Goal: Task Accomplishment & Management: Use online tool/utility

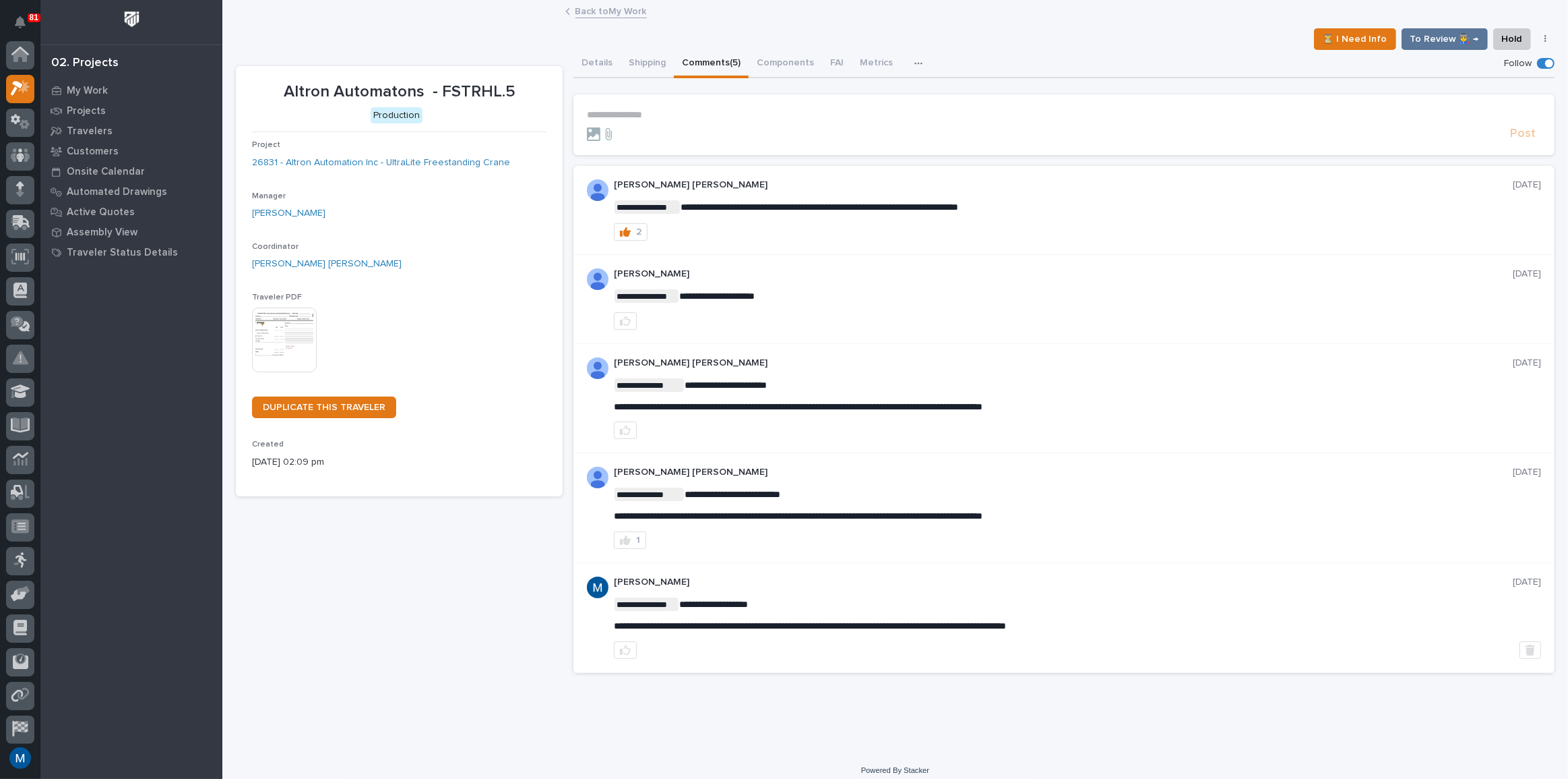
scroll to position [34, 0]
click at [95, 88] on p "My Work" at bounding box center [87, 91] width 41 height 12
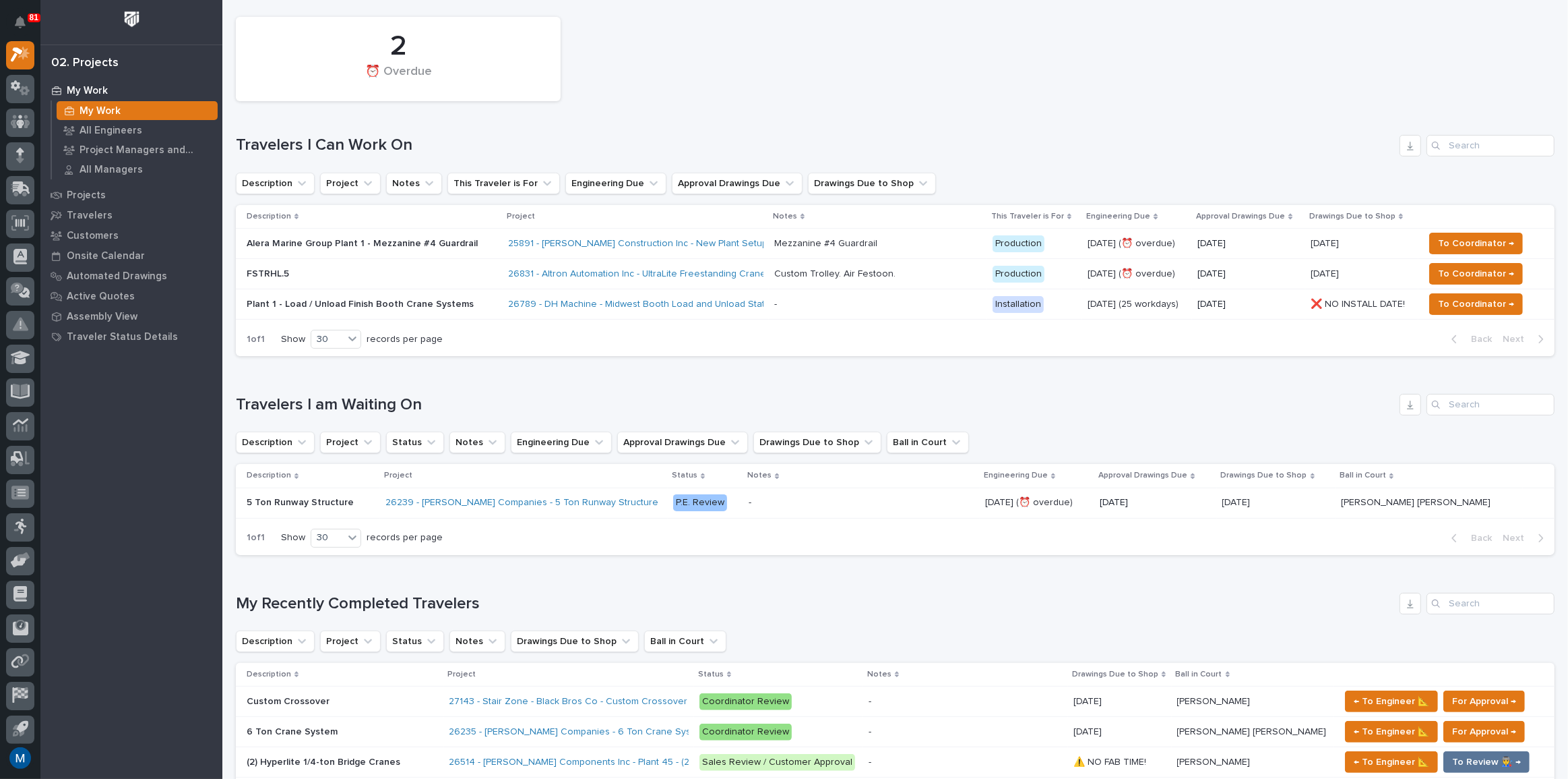
scroll to position [429, 0]
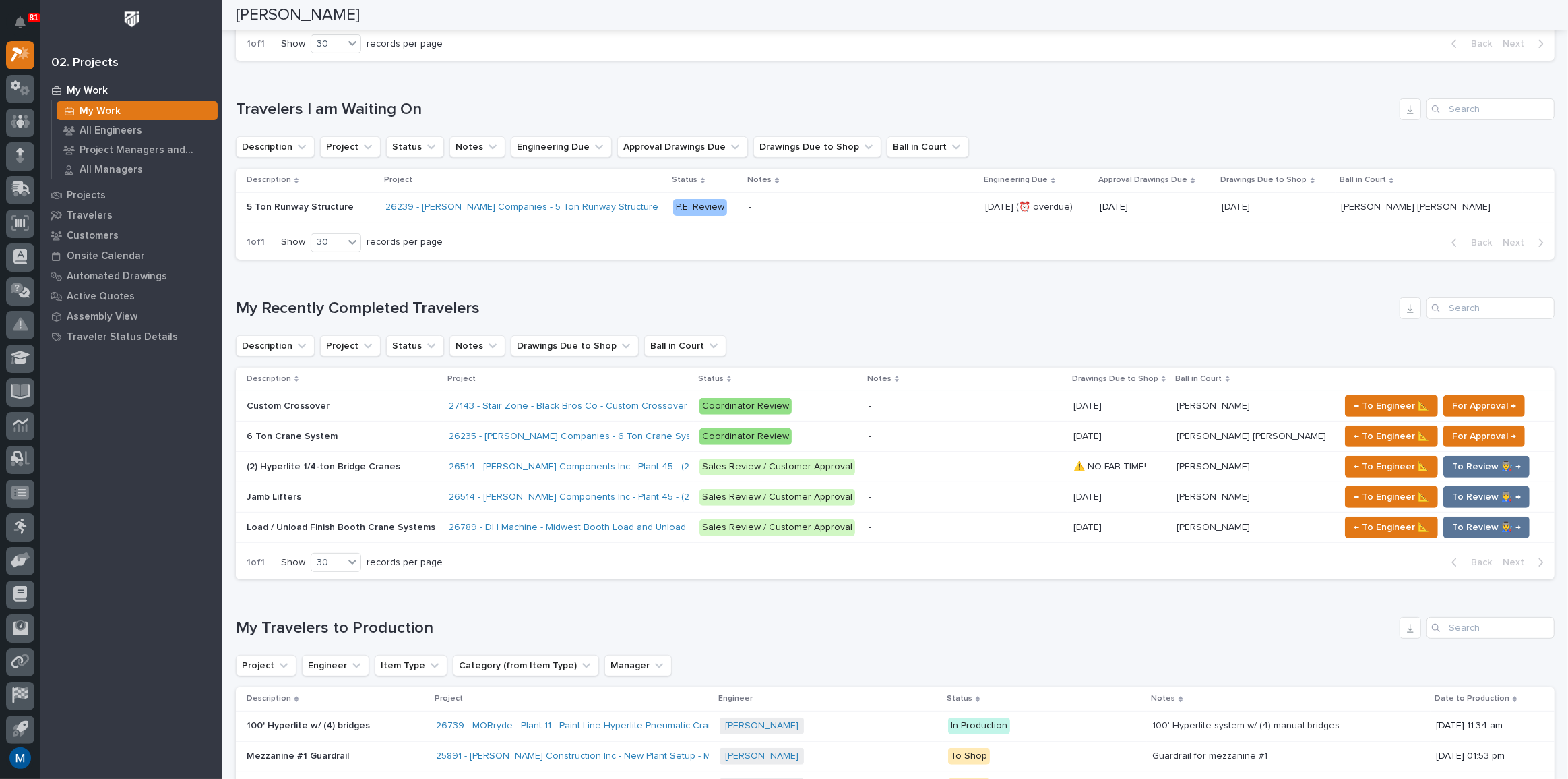
click at [405, 398] on div "Custom Crossover Custom Crossover" at bounding box center [343, 406] width 192 height 22
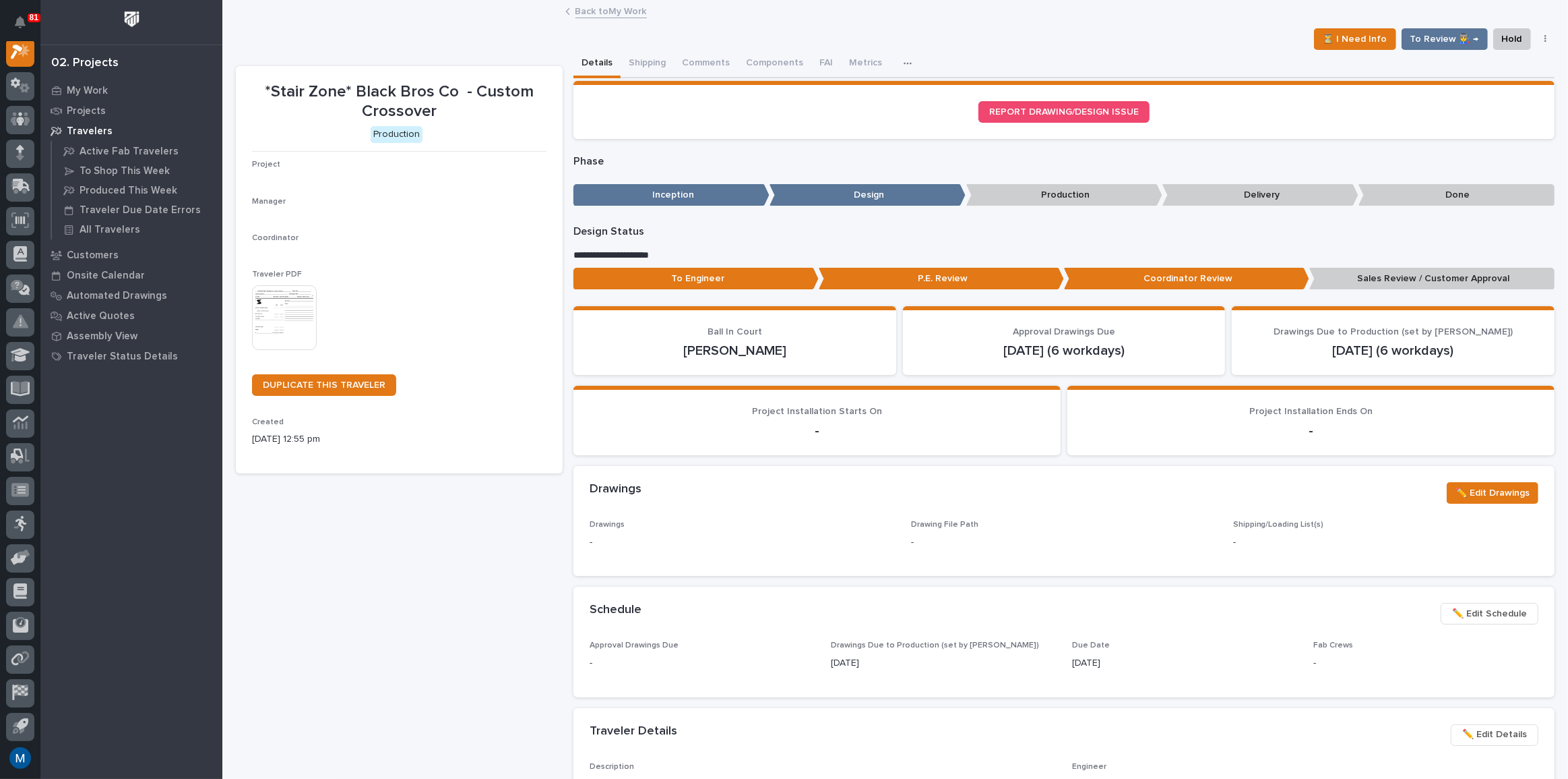
scroll to position [34, 0]
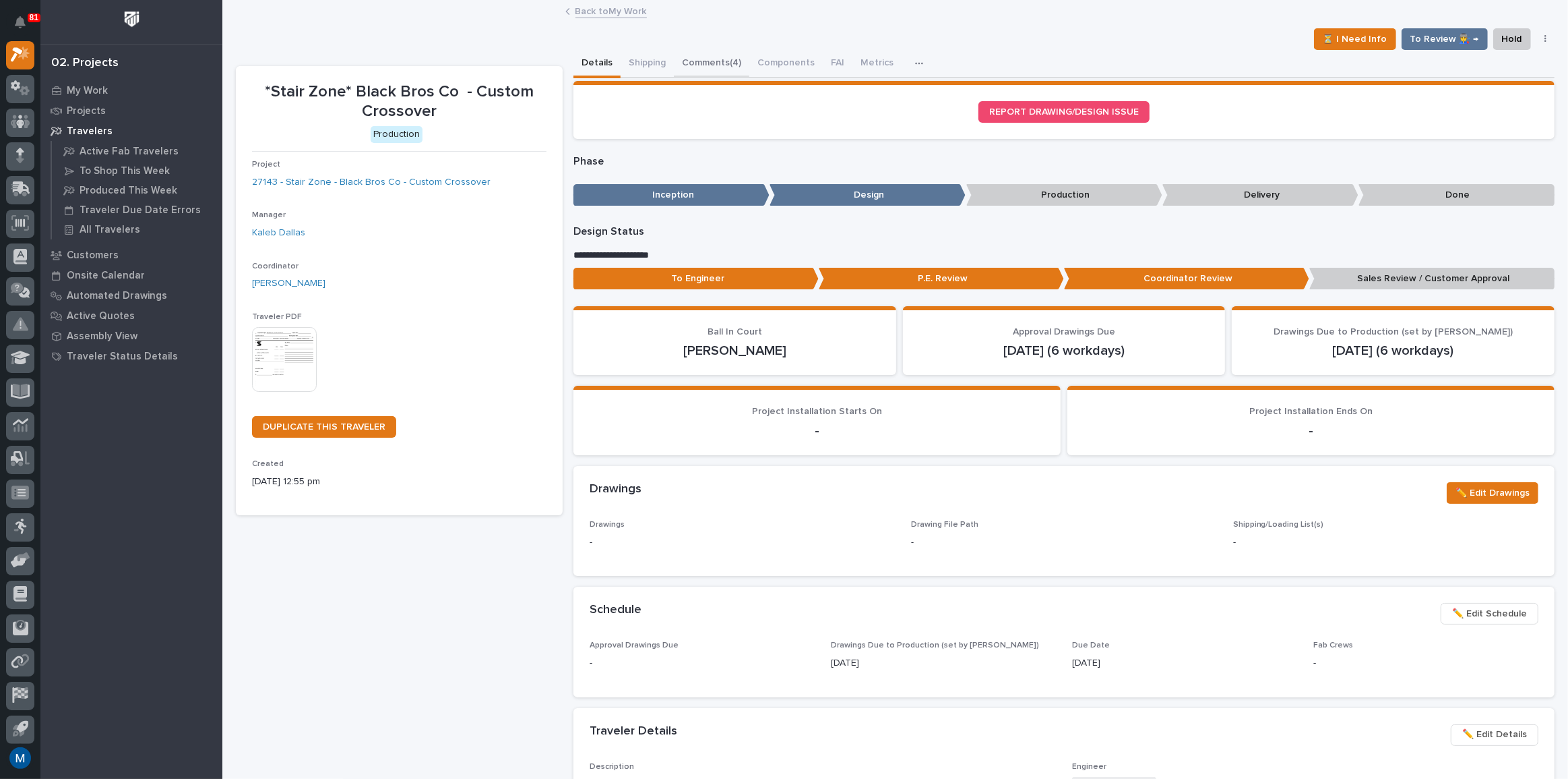
click at [726, 62] on button "Comments (4)" at bounding box center [711, 64] width 75 height 28
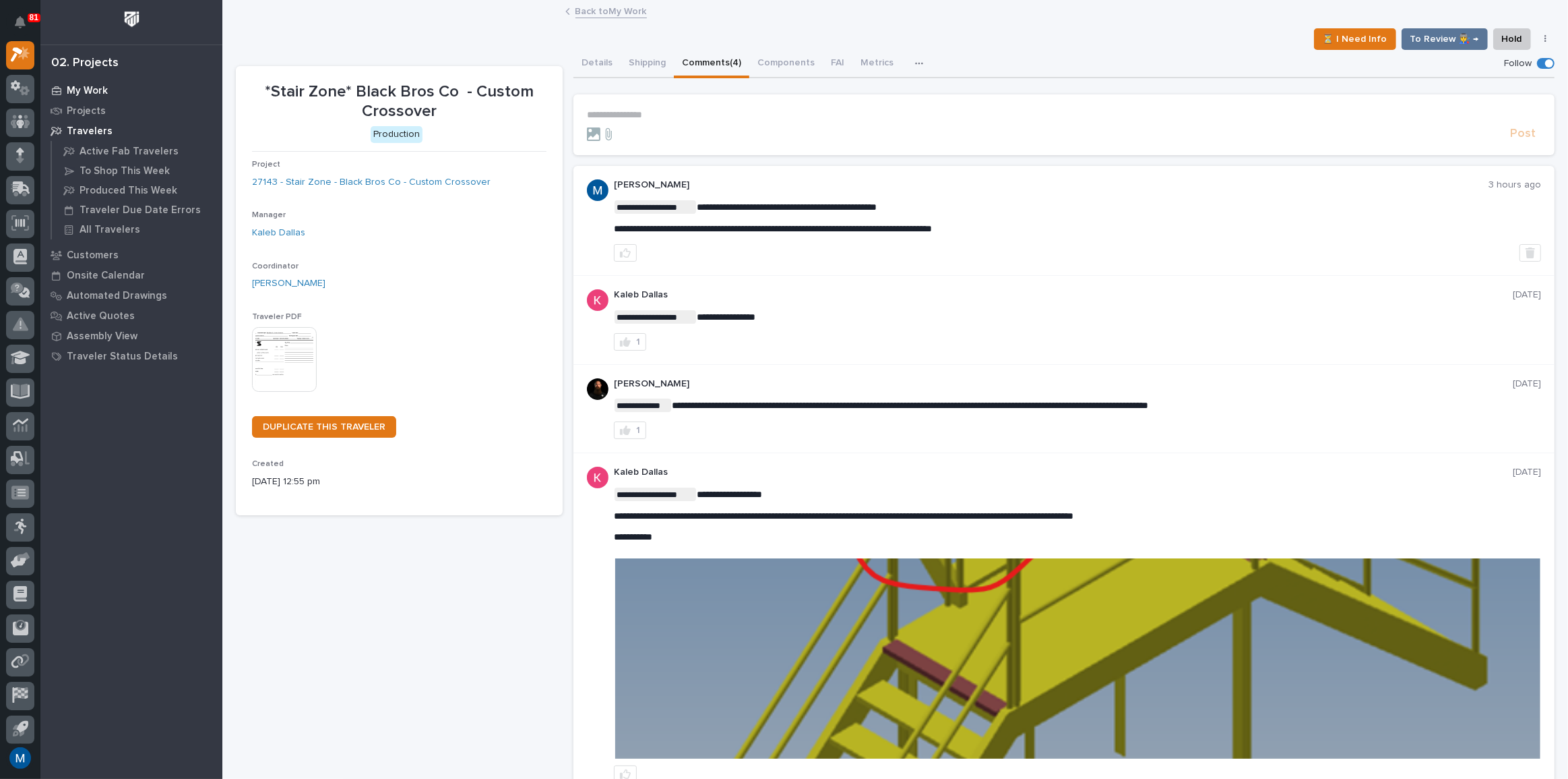
click at [74, 88] on p "My Work" at bounding box center [87, 91] width 41 height 12
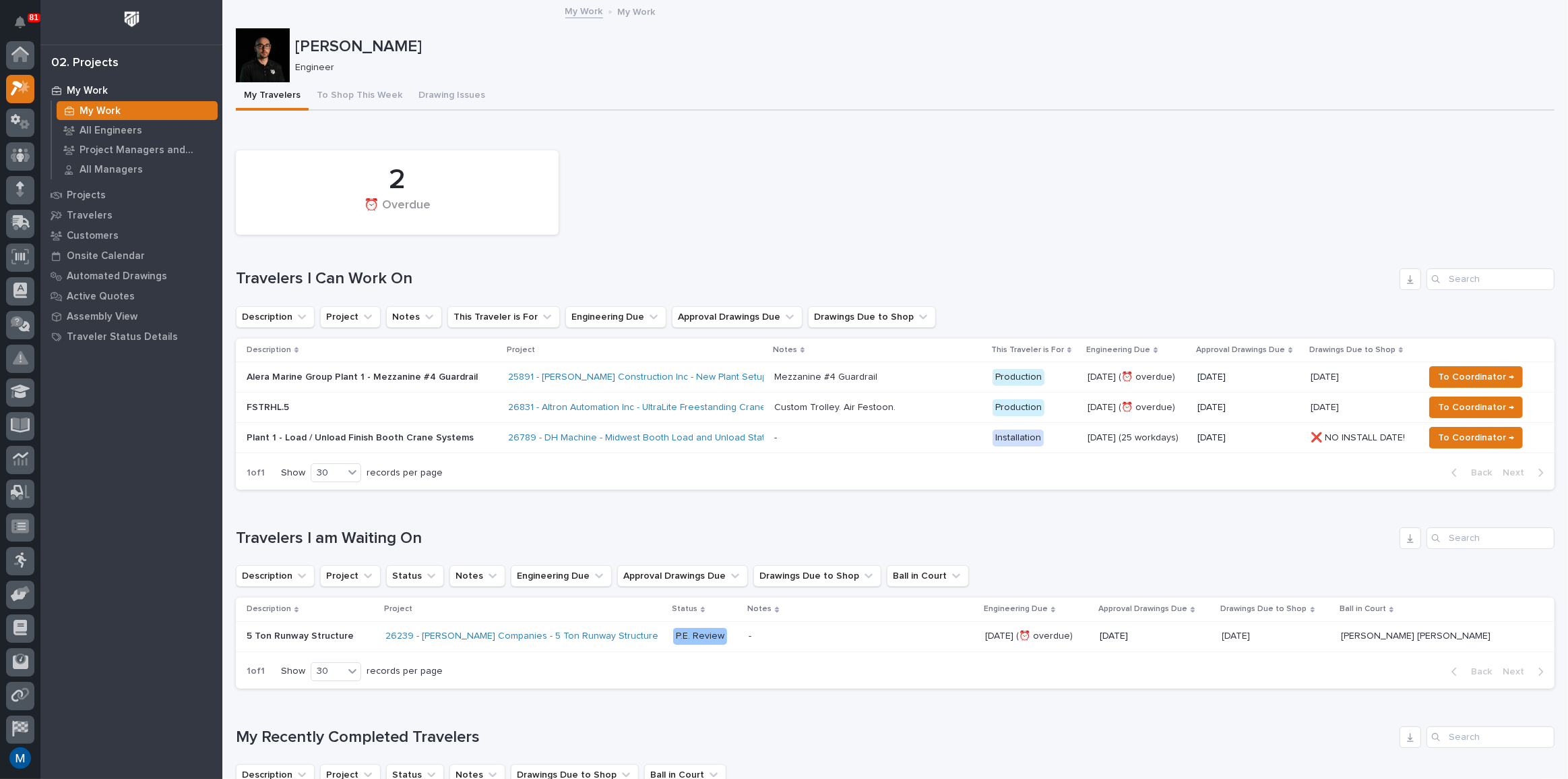
scroll to position [34, 0]
